Goal: Transaction & Acquisition: Purchase product/service

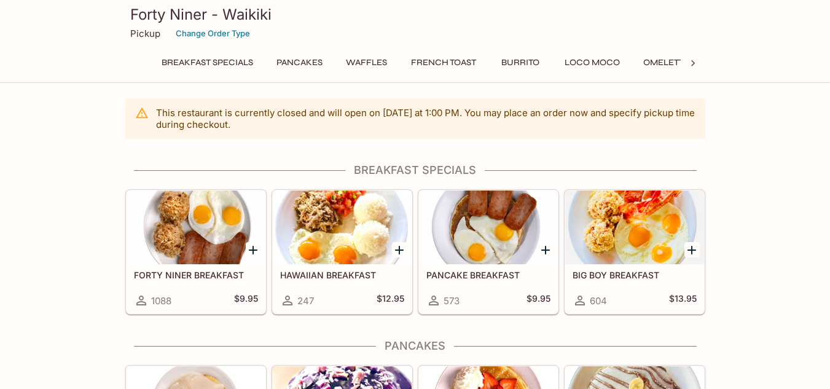
click at [692, 61] on icon at bounding box center [693, 63] width 4 height 6
click at [581, 69] on button "Sides" at bounding box center [587, 62] width 55 height 17
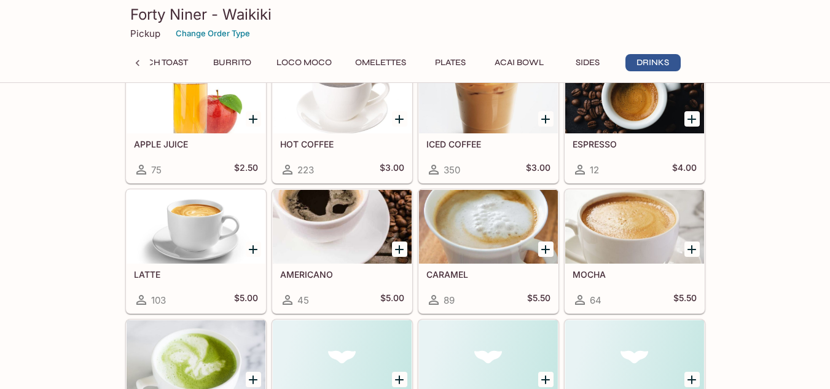
scroll to position [2902, 0]
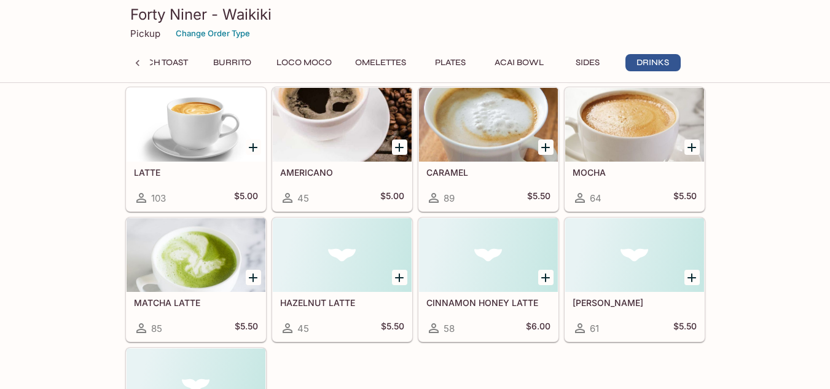
click at [547, 71] on button "Acai Bowl" at bounding box center [519, 62] width 63 height 17
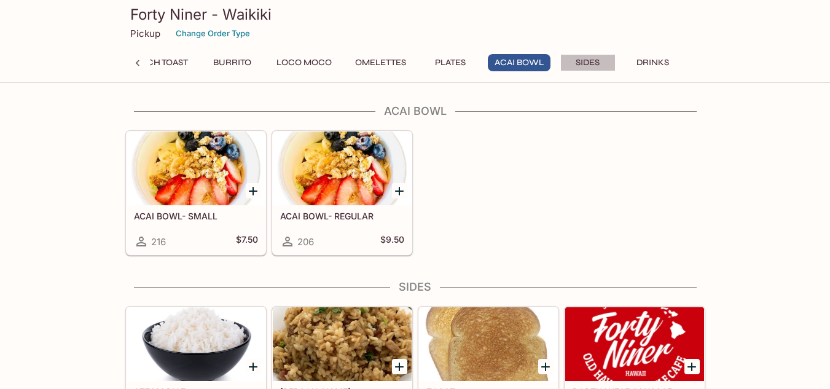
click at [581, 65] on button "Sides" at bounding box center [587, 62] width 55 height 17
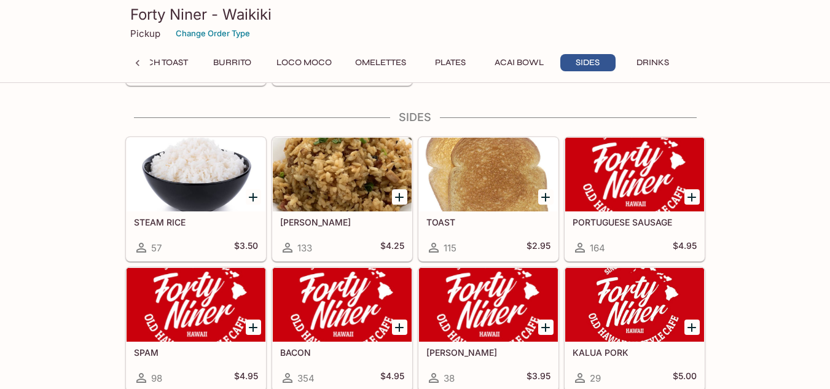
scroll to position [1771, 0]
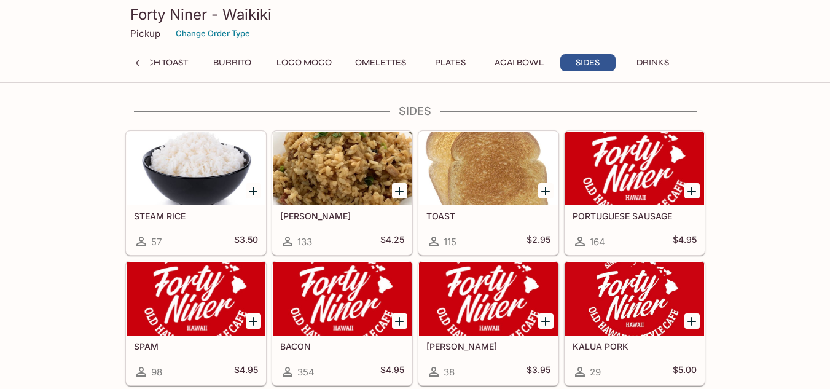
click at [484, 63] on div "Breakfast Specials Pancakes Waffles French Toast Burrito Loco Moco Omelettes Pl…" at bounding box center [415, 66] width 531 height 25
click at [494, 58] on button "Acai Bowl" at bounding box center [519, 62] width 63 height 17
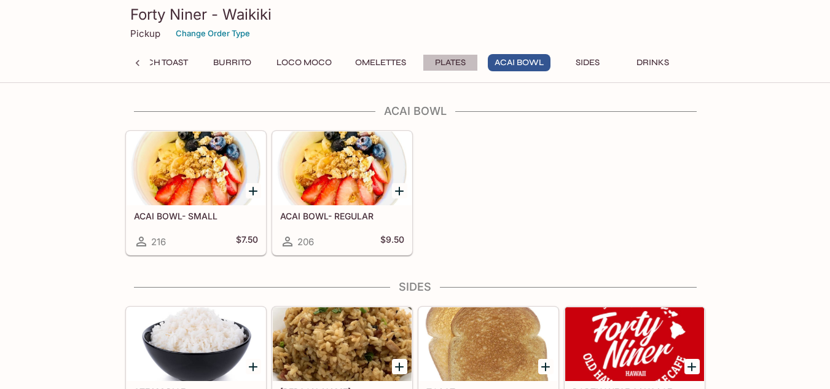
click at [433, 69] on button "Plates" at bounding box center [450, 62] width 55 height 17
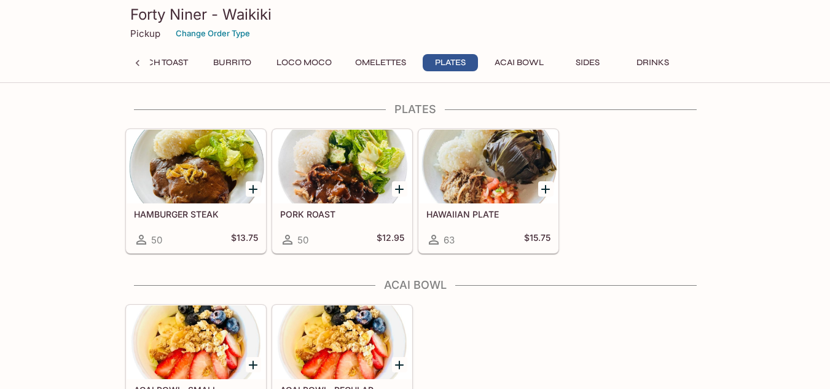
scroll to position [1419, 0]
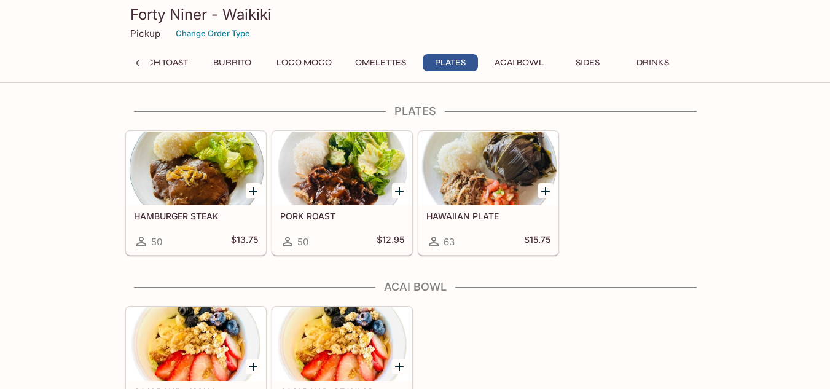
click at [377, 72] on div "Breakfast Specials Pancakes Waffles French Toast Burrito Loco Moco Omelettes Pl…" at bounding box center [415, 66] width 531 height 25
click at [377, 65] on button "Omelettes" at bounding box center [380, 62] width 65 height 17
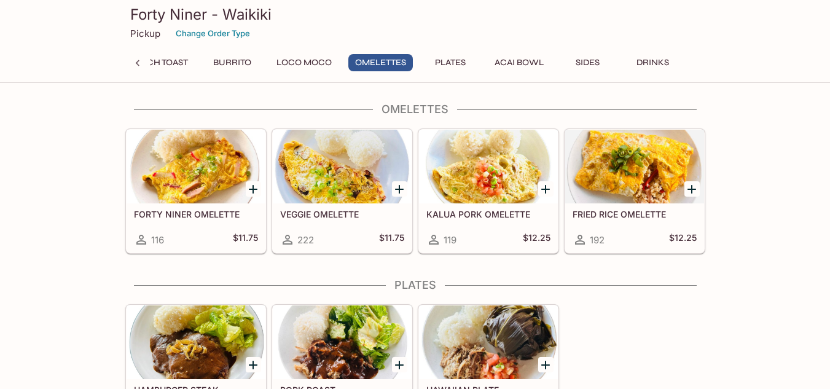
scroll to position [1244, 0]
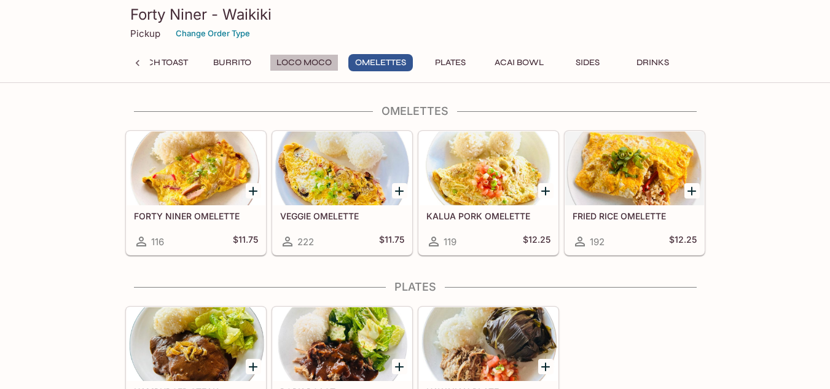
click at [299, 66] on button "Loco Moco" at bounding box center [304, 62] width 69 height 17
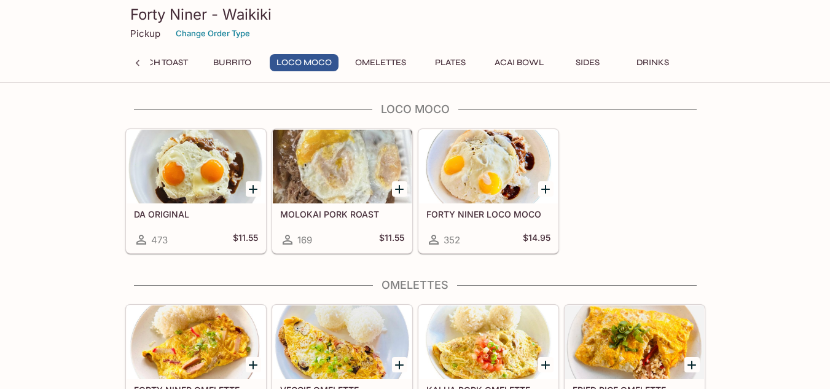
scroll to position [1068, 0]
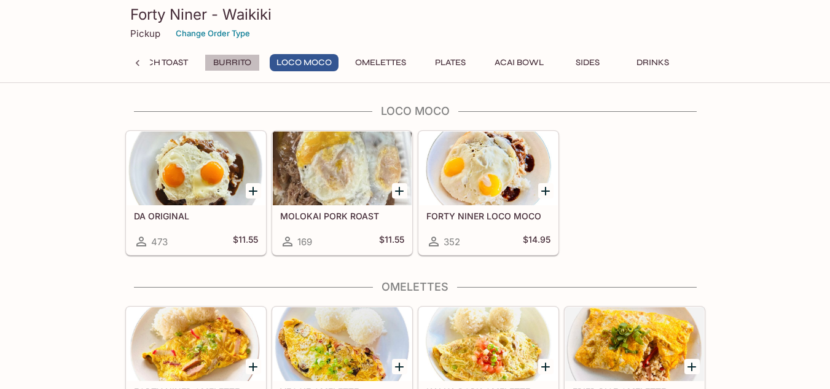
click at [231, 66] on button "Burrito" at bounding box center [232, 62] width 55 height 17
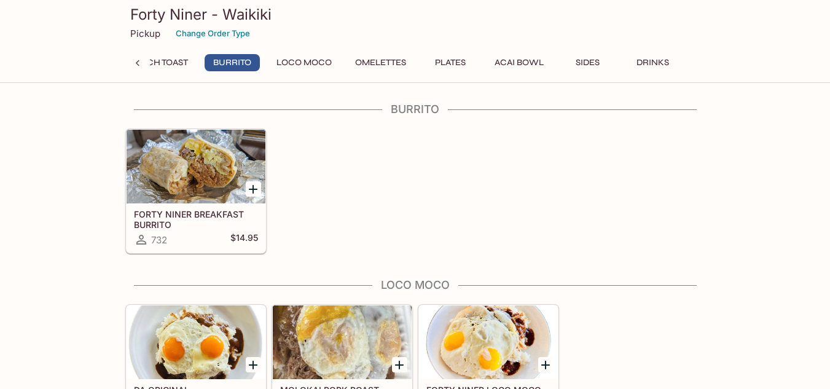
scroll to position [892, 0]
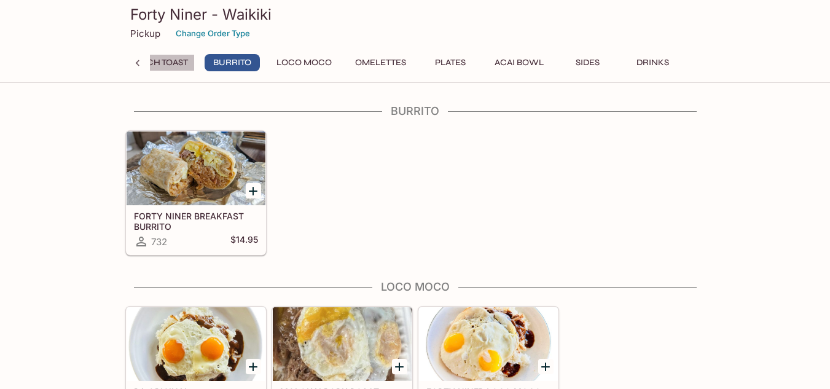
click at [170, 66] on button "French Toast" at bounding box center [155, 62] width 79 height 17
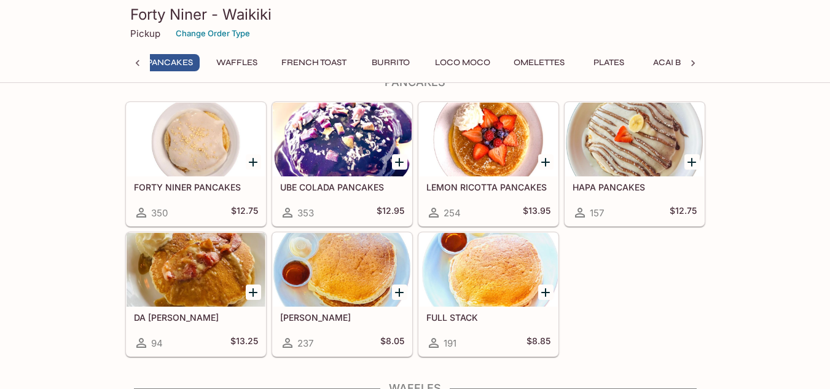
scroll to position [0, 121]
click at [355, 144] on div at bounding box center [342, 140] width 139 height 74
